Goal: Navigation & Orientation: Find specific page/section

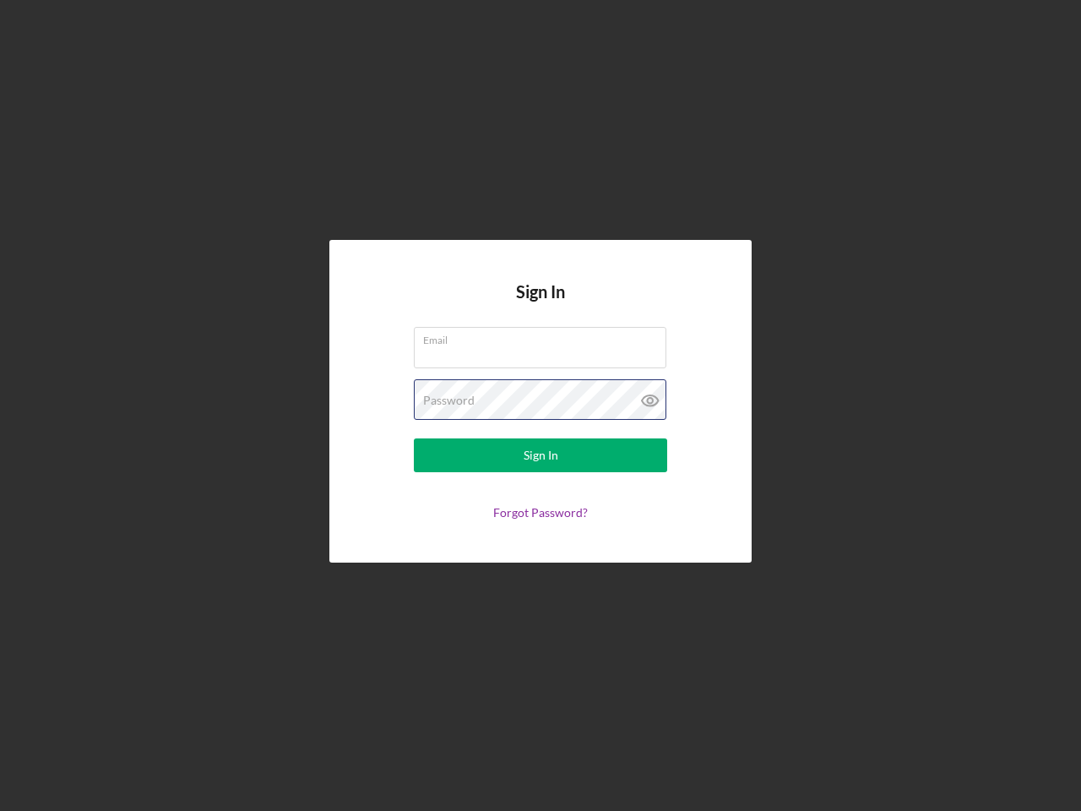
click at [541, 406] on div "Password" at bounding box center [540, 400] width 253 height 42
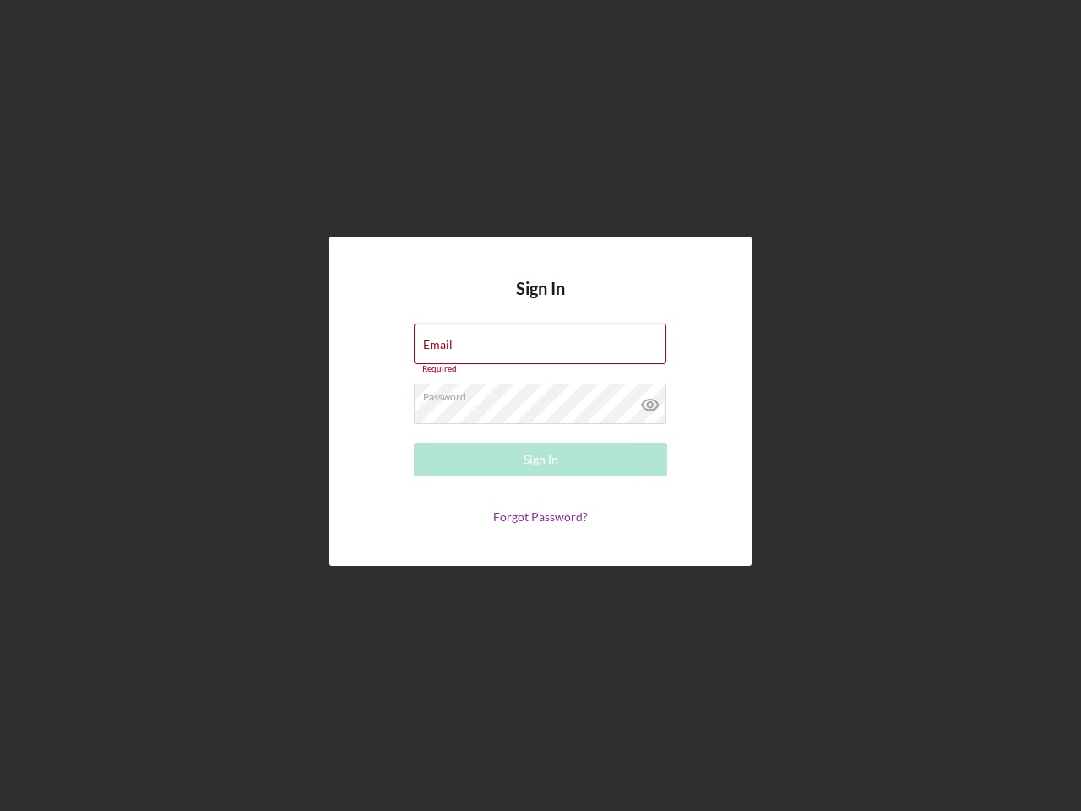
click at [651, 400] on icon at bounding box center [650, 405] width 42 height 42
